Goal: Task Accomplishment & Management: Use online tool/utility

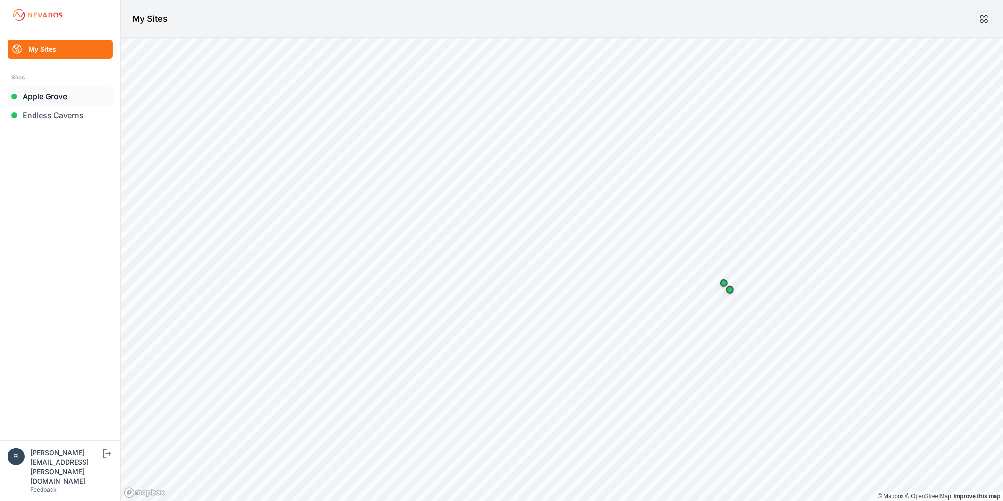
click at [75, 97] on link "Apple Grove" at bounding box center [60, 96] width 105 height 19
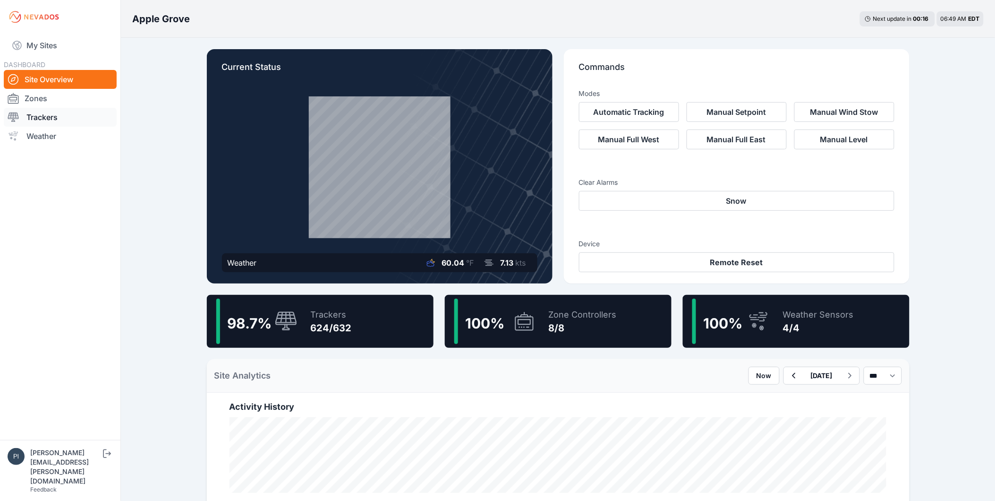
click at [68, 115] on link "Trackers" at bounding box center [60, 117] width 113 height 19
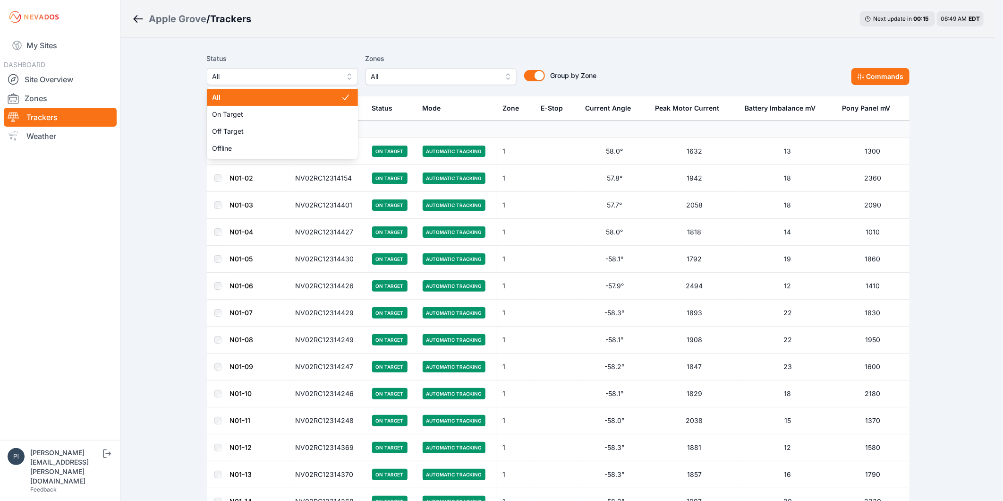
click at [323, 78] on span "All" at bounding box center [275, 76] width 127 height 11
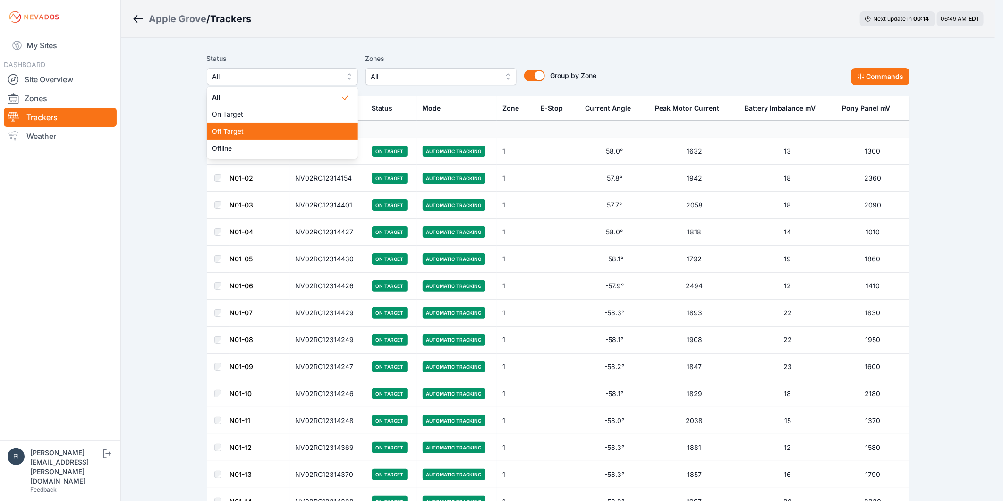
click at [309, 129] on span "Off Target" at bounding box center [276, 131] width 128 height 9
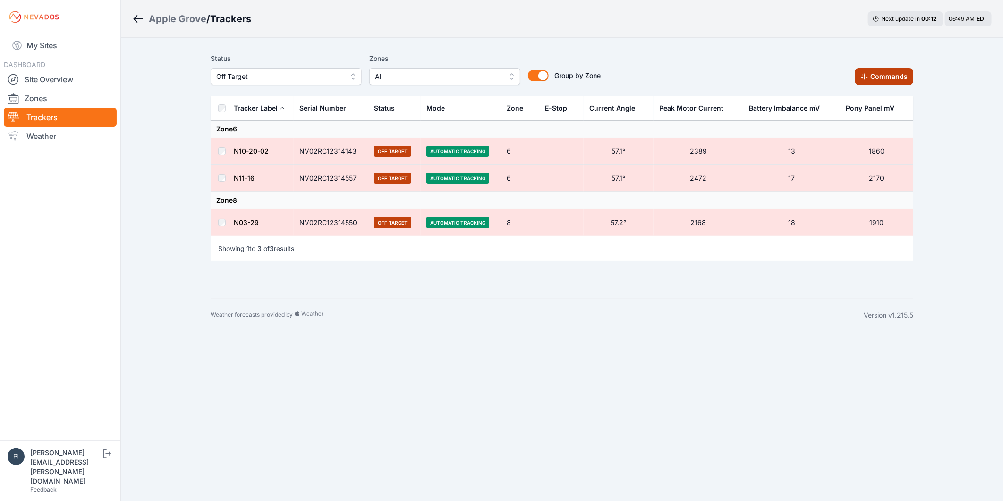
click at [875, 74] on button "Commands" at bounding box center [884, 76] width 58 height 17
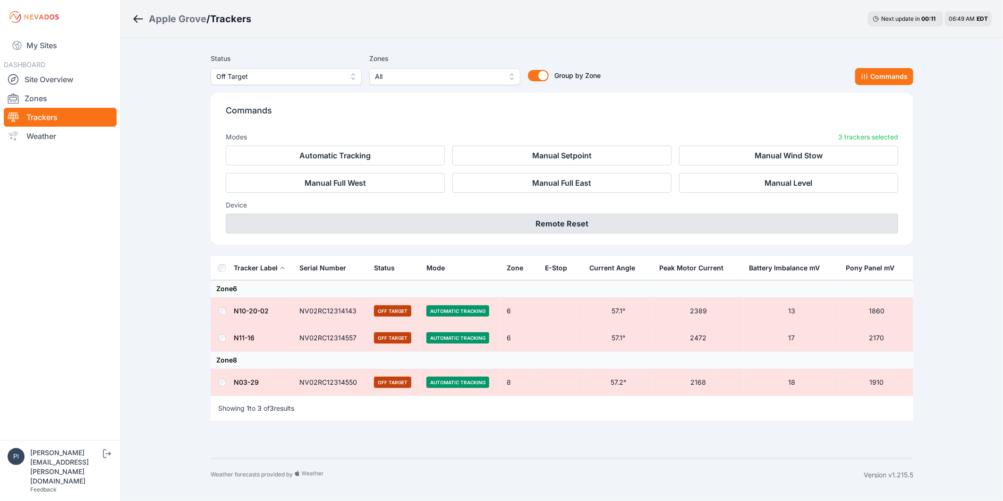
click at [548, 218] on button "Remote Reset" at bounding box center [562, 223] width 672 height 20
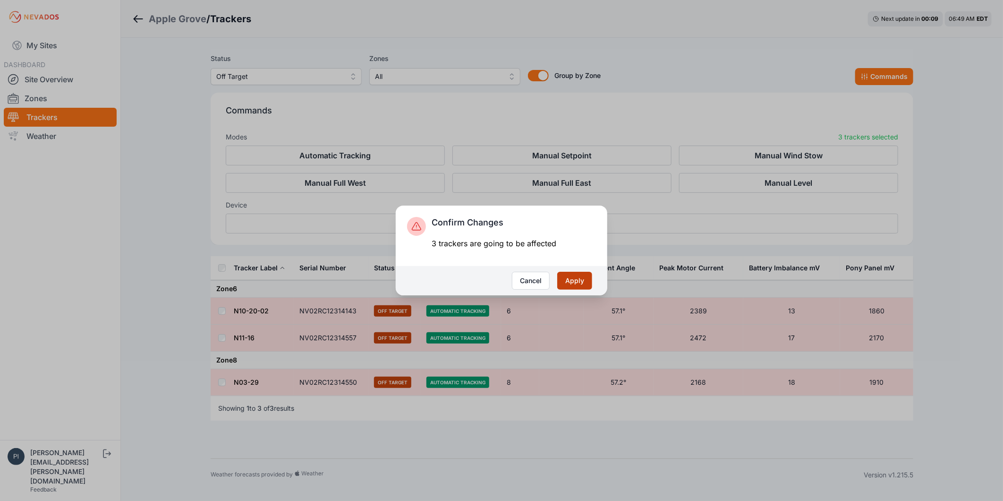
click at [583, 285] on button "Apply" at bounding box center [574, 281] width 35 height 18
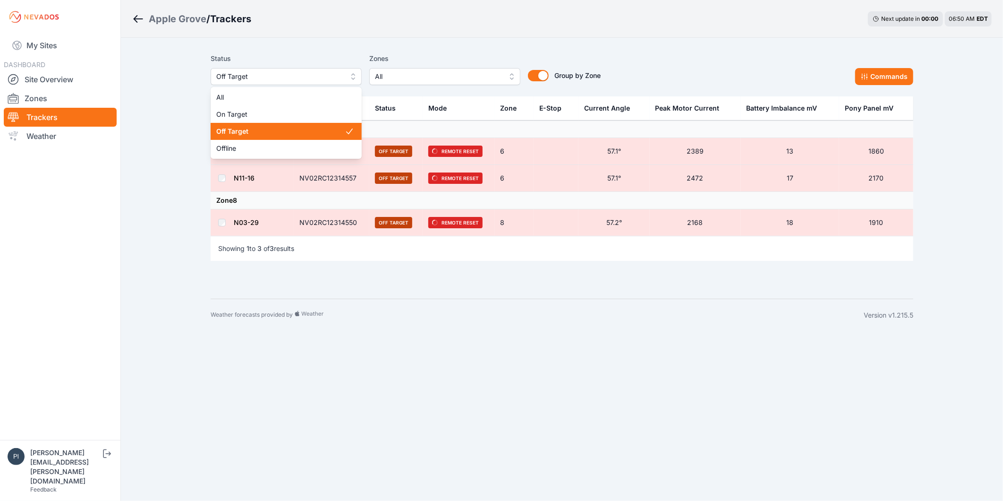
click at [320, 79] on span "Off Target" at bounding box center [279, 76] width 127 height 11
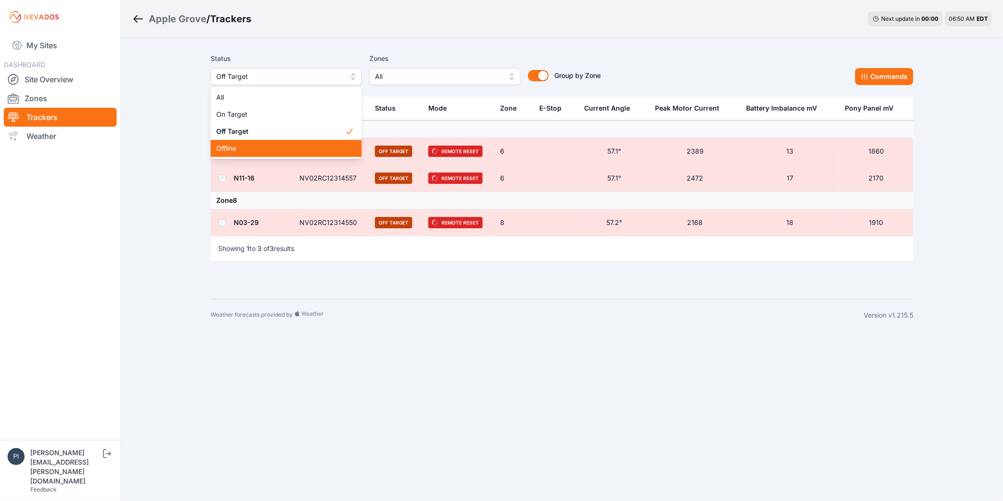
click at [286, 147] on span "Offline" at bounding box center [280, 148] width 128 height 9
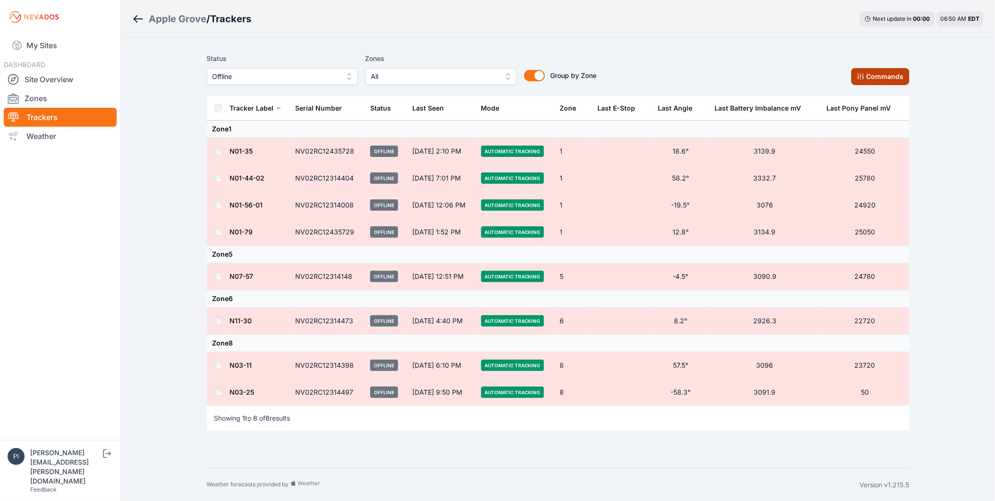
click at [899, 76] on button "Commands" at bounding box center [880, 76] width 58 height 17
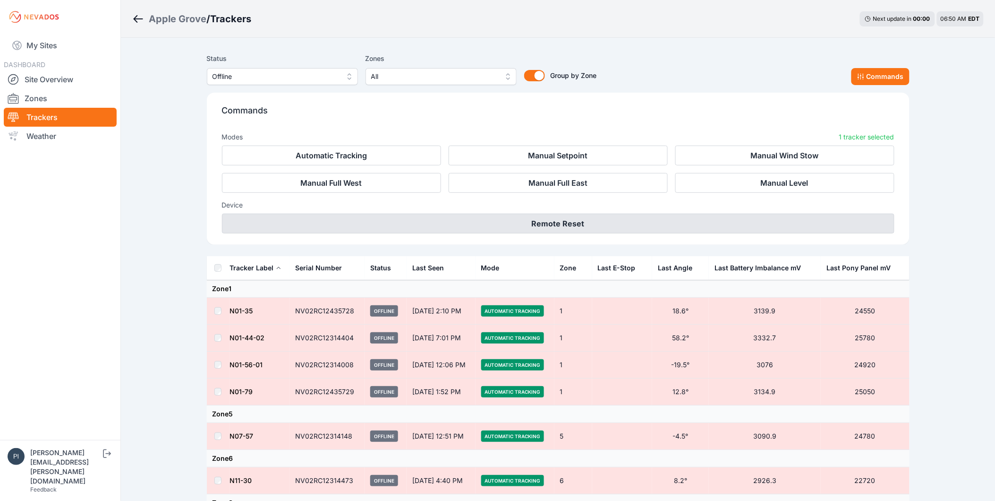
click at [615, 227] on button "Remote Reset" at bounding box center [558, 223] width 672 height 20
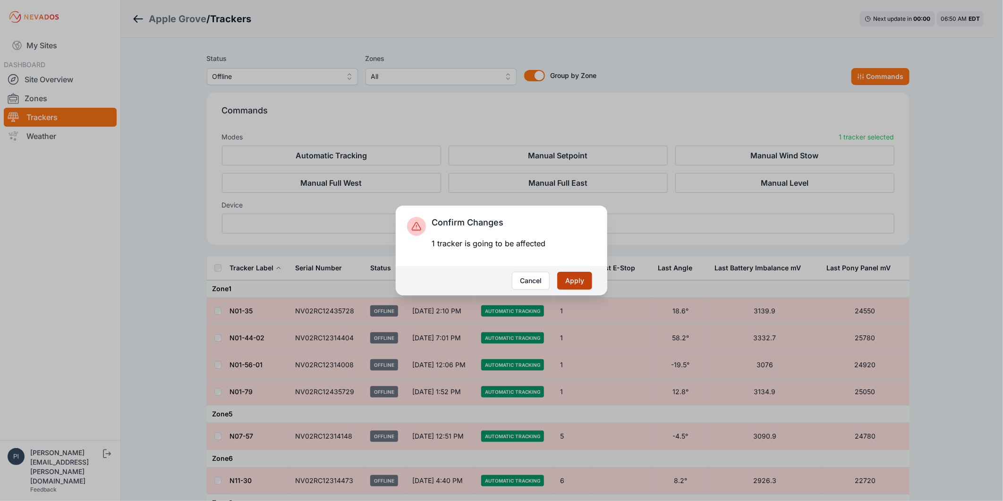
click at [589, 276] on button "Apply" at bounding box center [574, 281] width 35 height 18
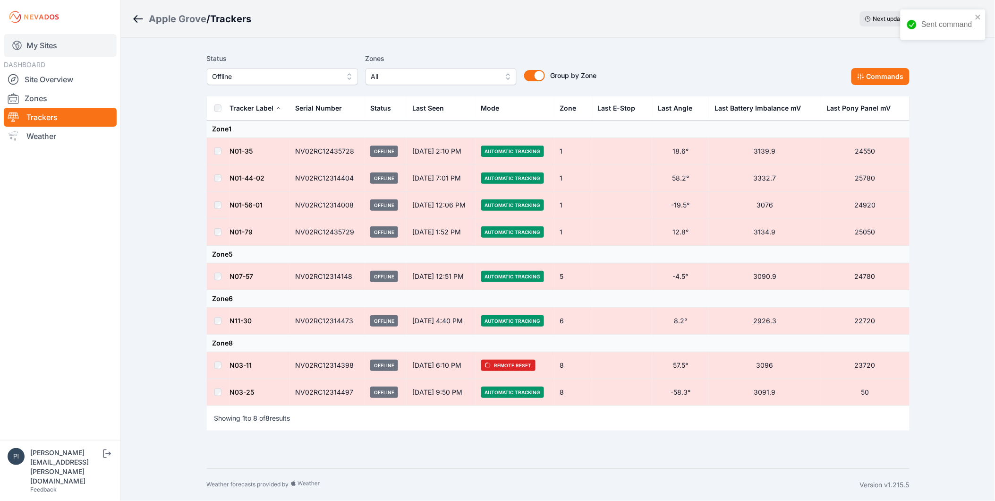
click at [45, 38] on link "My Sites" at bounding box center [60, 45] width 113 height 23
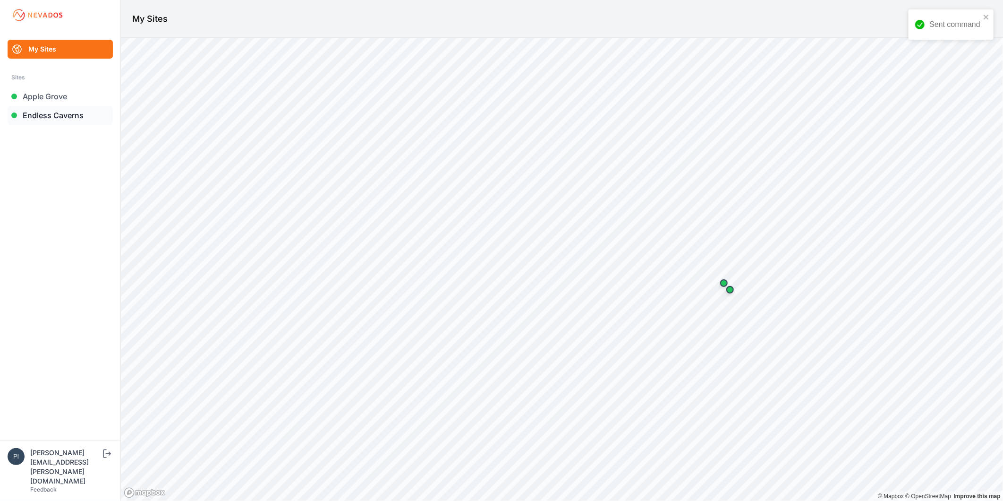
click at [72, 115] on link "Endless Caverns" at bounding box center [60, 115] width 105 height 19
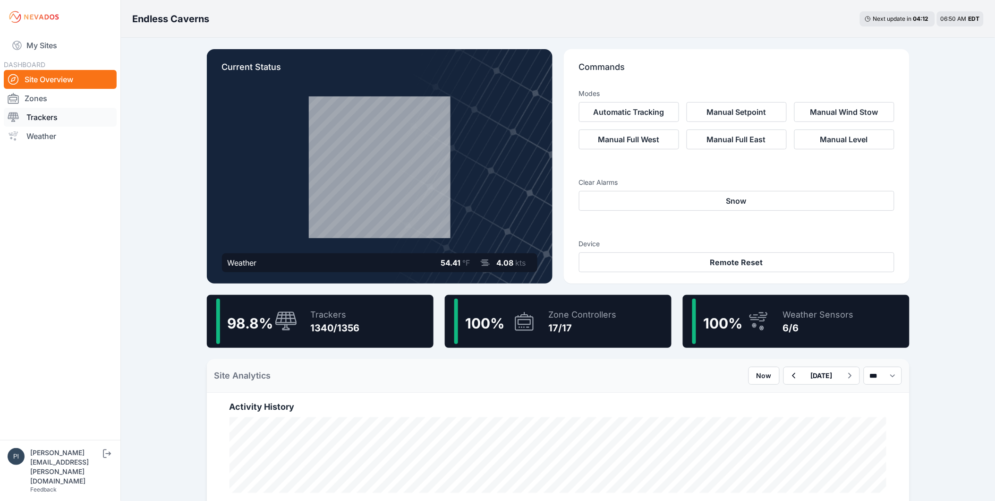
click at [75, 119] on link "Trackers" at bounding box center [60, 117] width 113 height 19
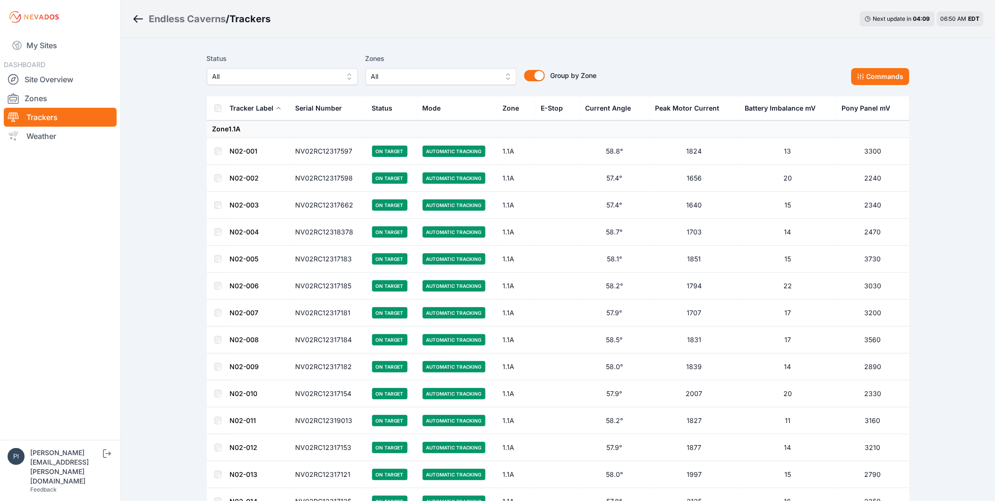
click at [296, 80] on span "All" at bounding box center [275, 76] width 127 height 11
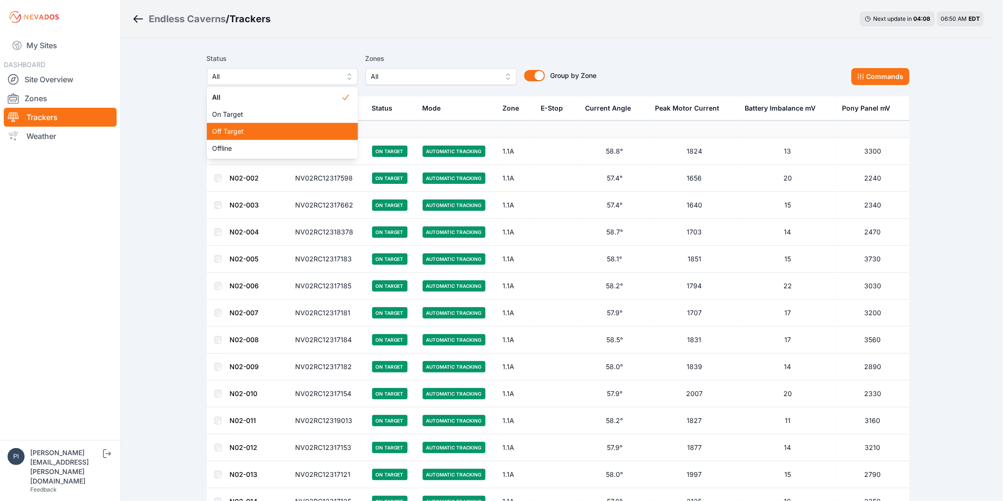
click at [283, 126] on div "Off Target" at bounding box center [282, 131] width 151 height 17
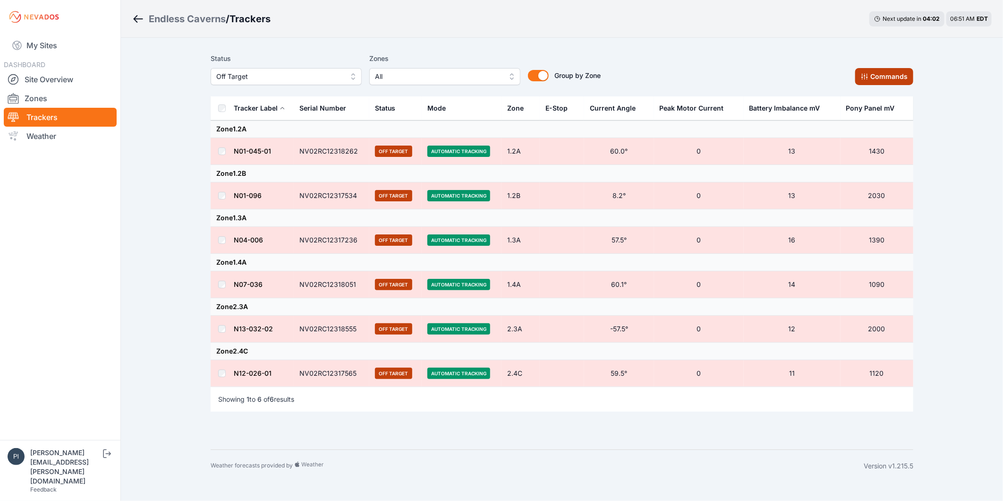
click at [888, 76] on button "Commands" at bounding box center [884, 76] width 58 height 17
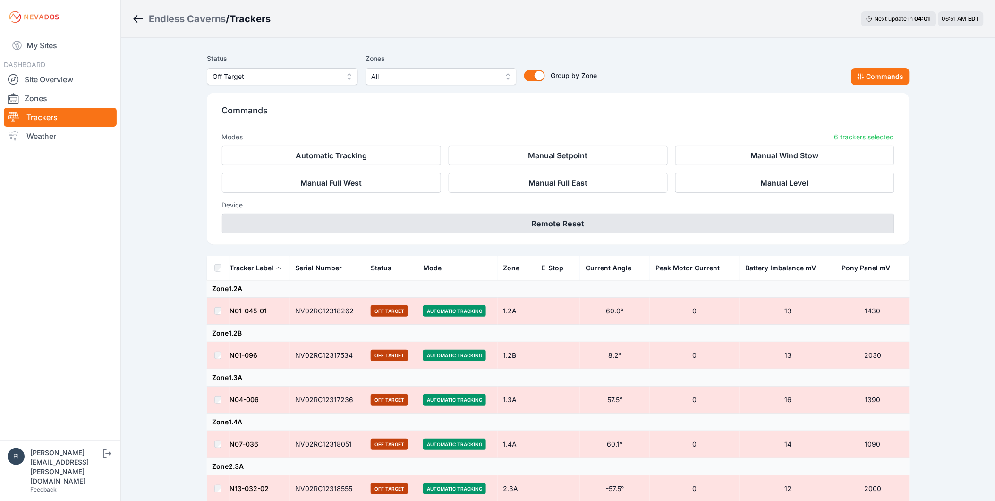
click at [543, 227] on button "Remote Reset" at bounding box center [558, 223] width 672 height 20
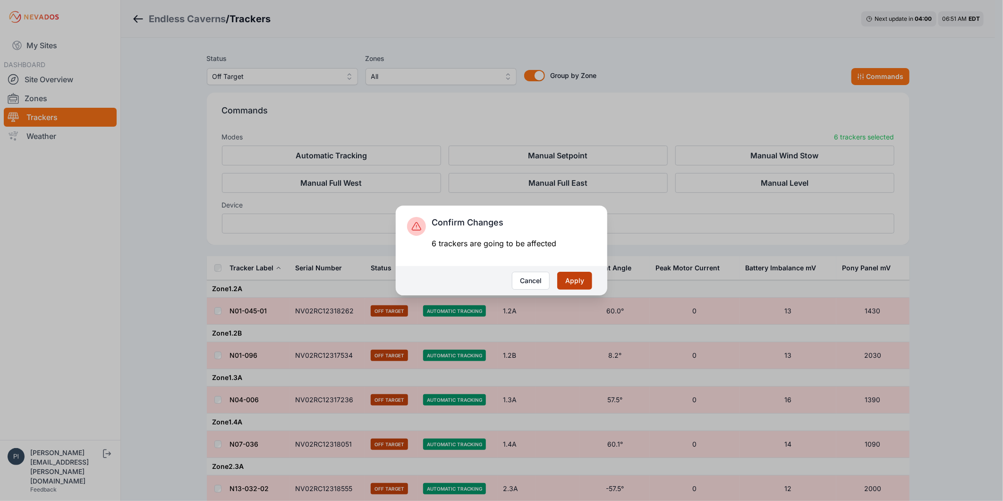
click at [569, 275] on button "Apply" at bounding box center [574, 281] width 35 height 18
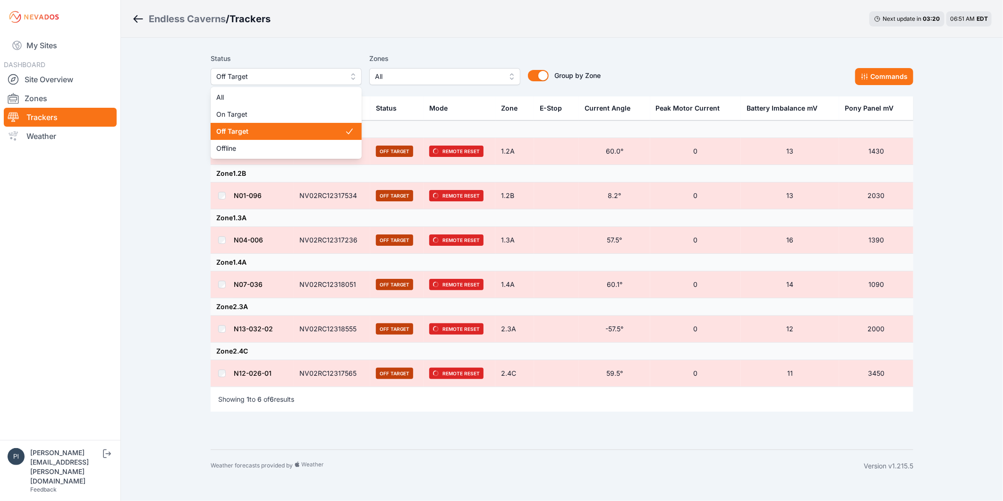
click at [282, 72] on span "Off Target" at bounding box center [279, 76] width 127 height 11
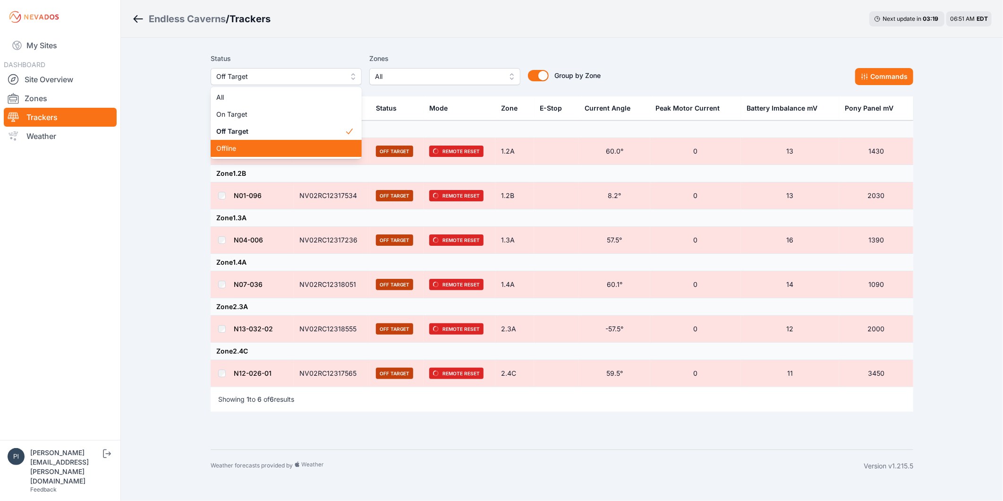
click at [270, 148] on span "Offline" at bounding box center [280, 148] width 128 height 9
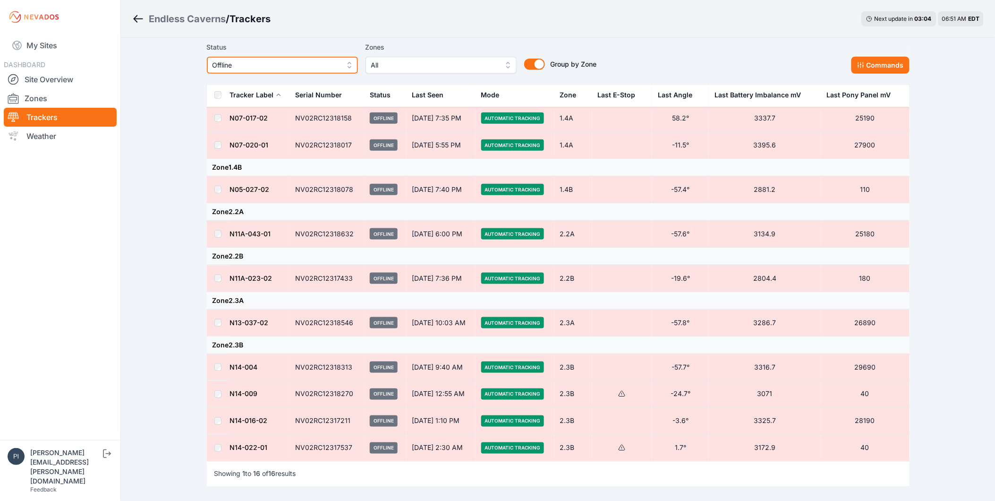
scroll to position [321, 0]
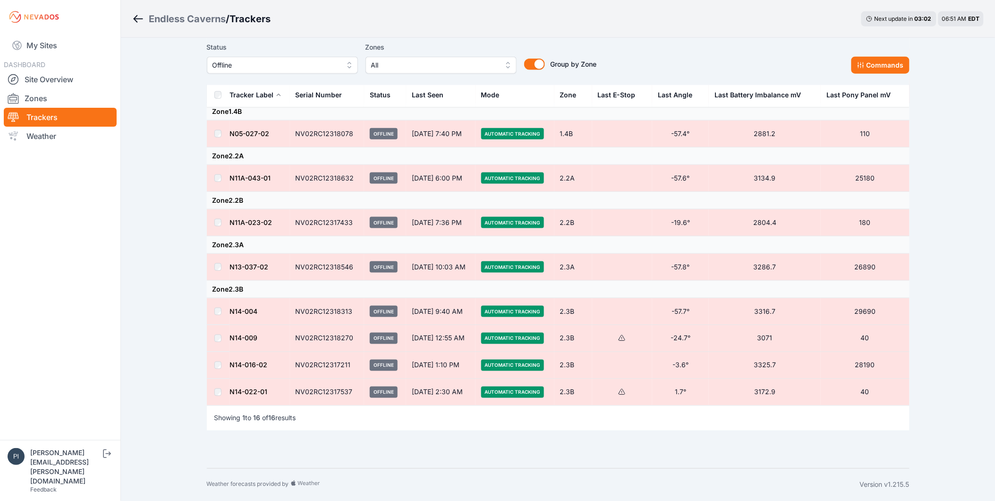
click at [216, 271] on td at bounding box center [218, 267] width 23 height 27
click at [212, 394] on td at bounding box center [218, 392] width 23 height 27
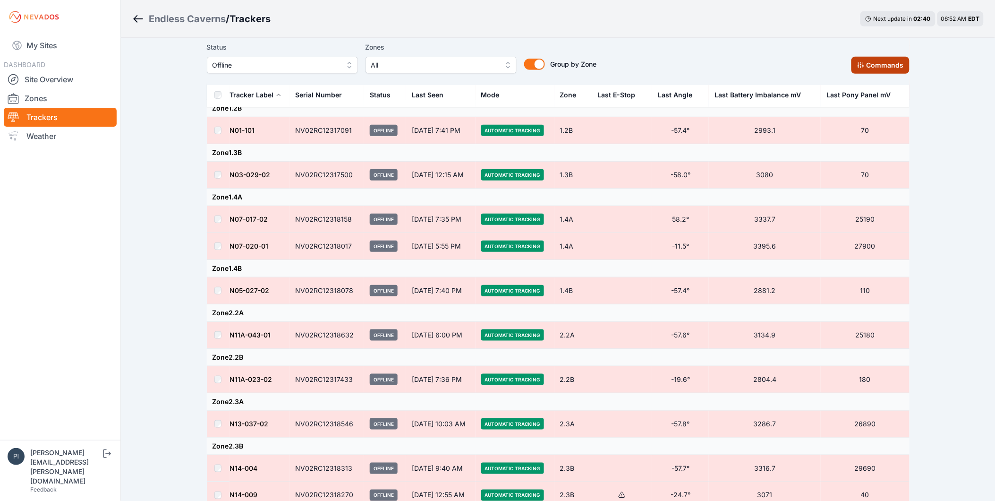
click at [874, 63] on button "Commands" at bounding box center [880, 65] width 58 height 17
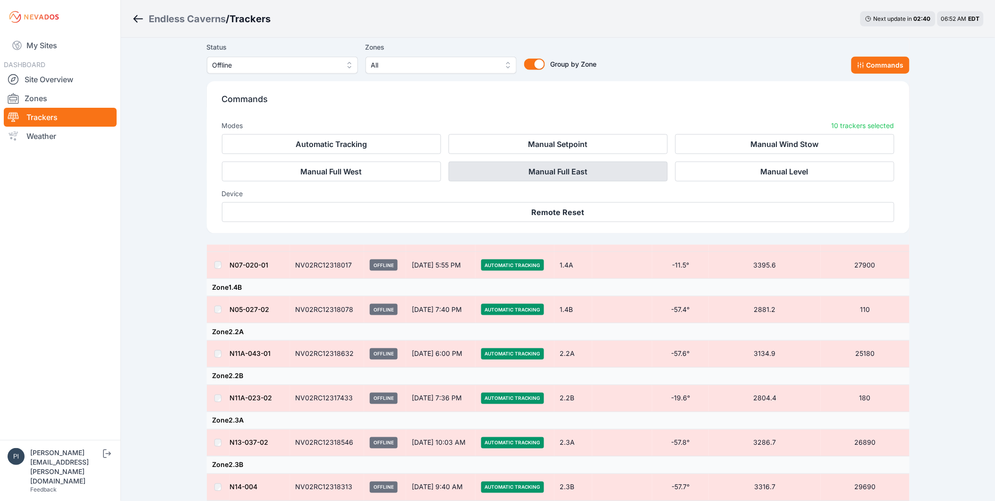
scroll to position [323, 0]
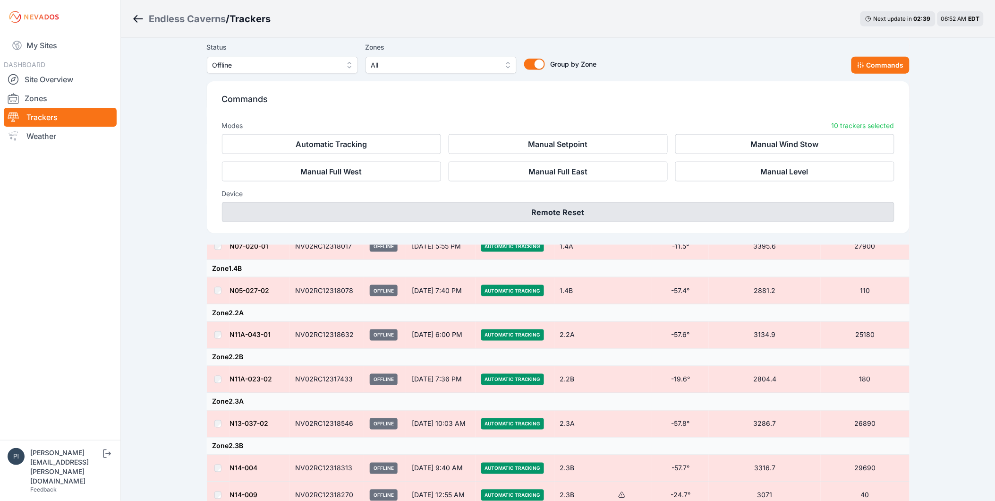
click at [543, 211] on button "Remote Reset" at bounding box center [558, 212] width 672 height 20
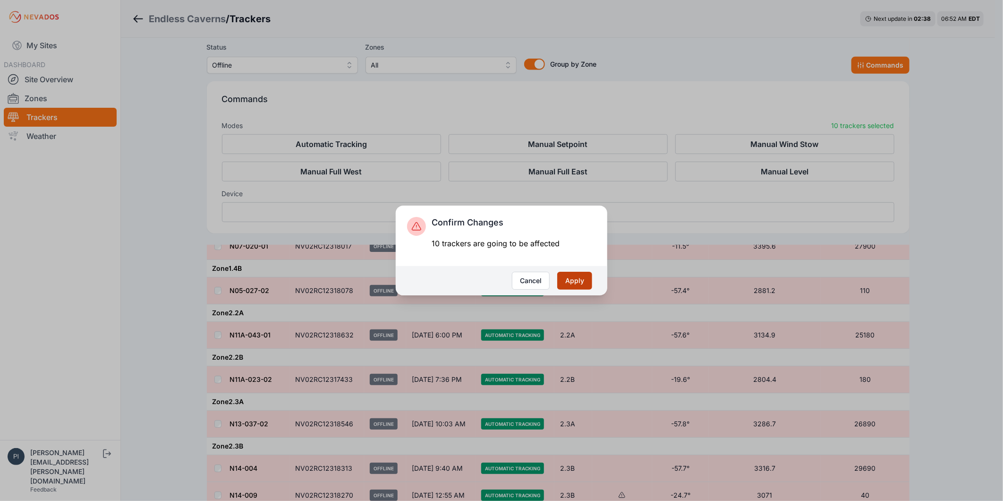
click at [563, 282] on button "Apply" at bounding box center [574, 281] width 35 height 18
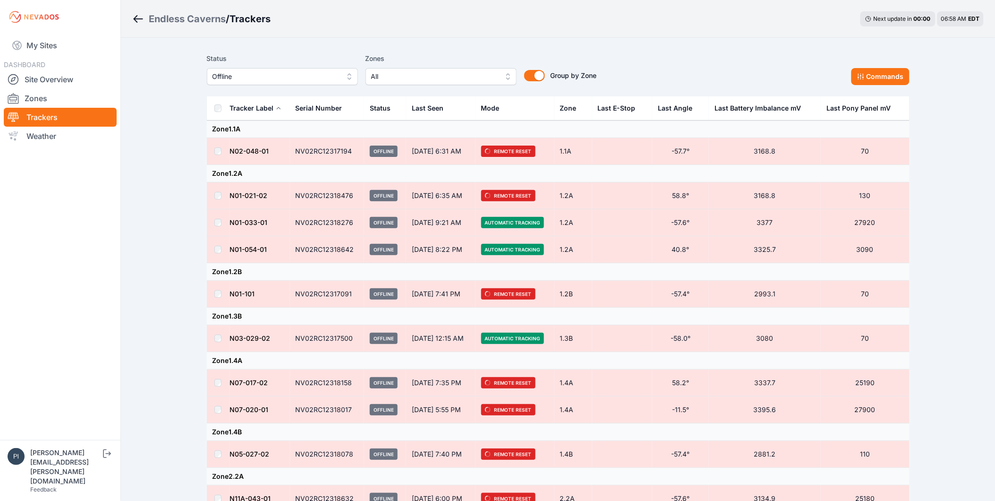
click at [177, 150] on div "Endless Caverns / Trackers Next update in 00 : 00 06:58 AM EDT Status Offline Z…" at bounding box center [497, 410] width 995 height 821
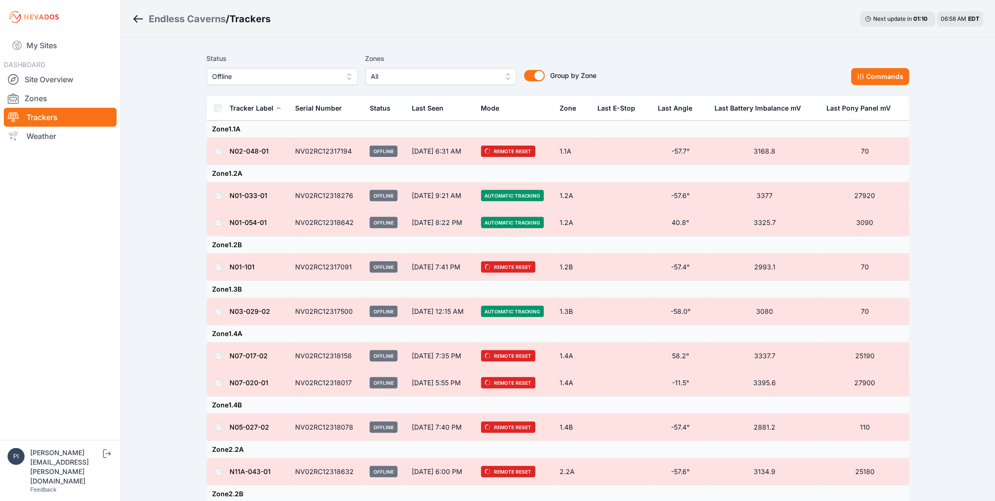
click at [154, 259] on div "Endless Caverns / Trackers Next update in 01 : 10 06:58 AM EDT Status Offline Z…" at bounding box center [497, 397] width 995 height 794
click at [590, 28] on div "Endless Caverns / Trackers Next update in 00 : 00 07:01 AM EDT" at bounding box center [558, 19] width 874 height 38
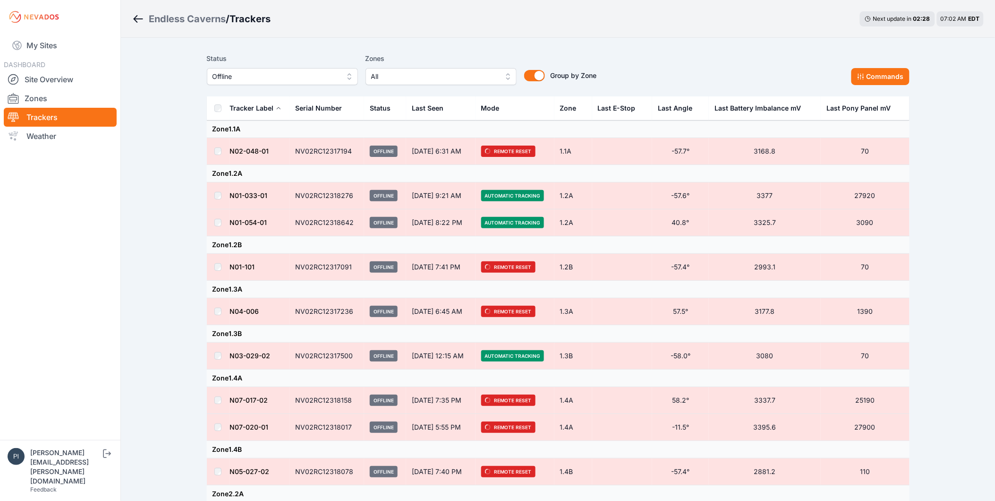
click at [753, 18] on div "Endless Caverns / Trackers Next update in 02 : 28 07:02 AM EDT" at bounding box center [558, 19] width 874 height 38
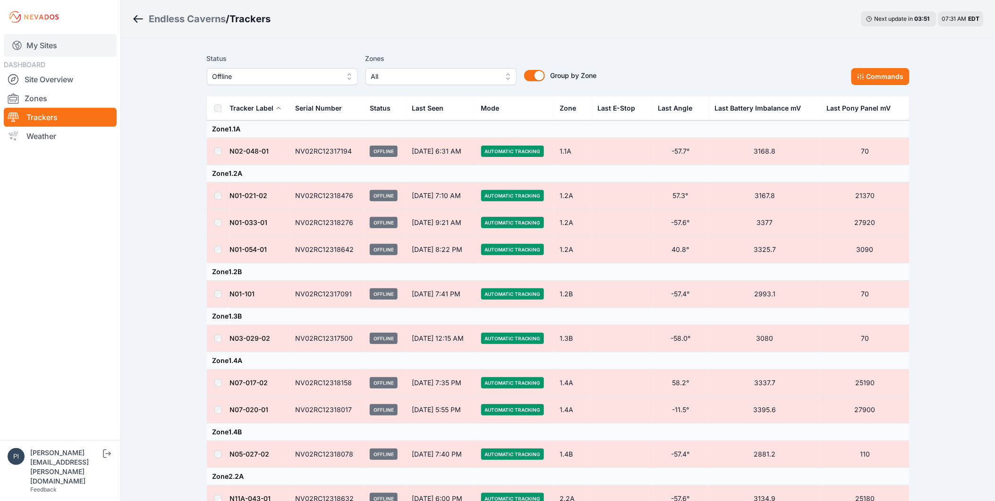
click at [49, 46] on link "My Sites" at bounding box center [60, 45] width 113 height 23
